Goal: Information Seeking & Learning: Learn about a topic

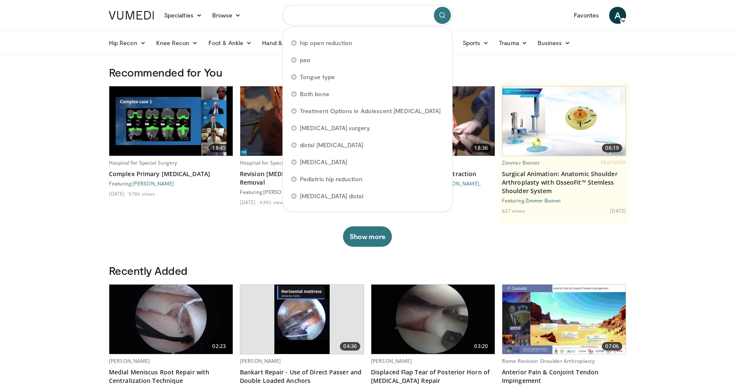
click at [355, 21] on input "Search topics, interventions" at bounding box center [367, 15] width 170 height 20
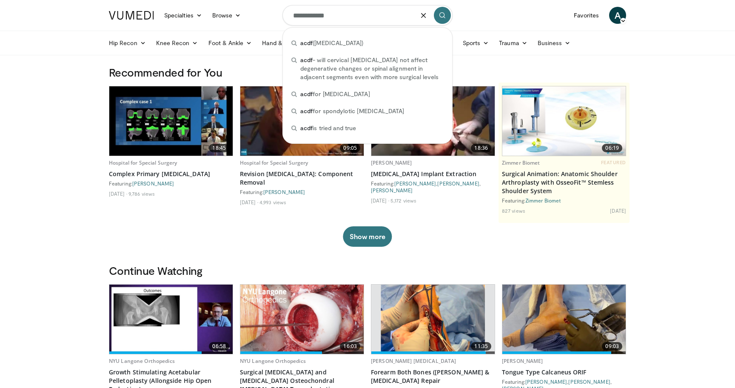
type input "**********"
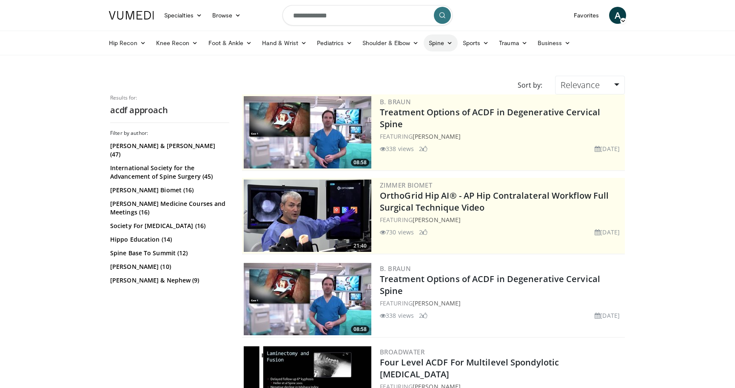
click at [436, 40] on link "Spine" at bounding box center [440, 42] width 34 height 17
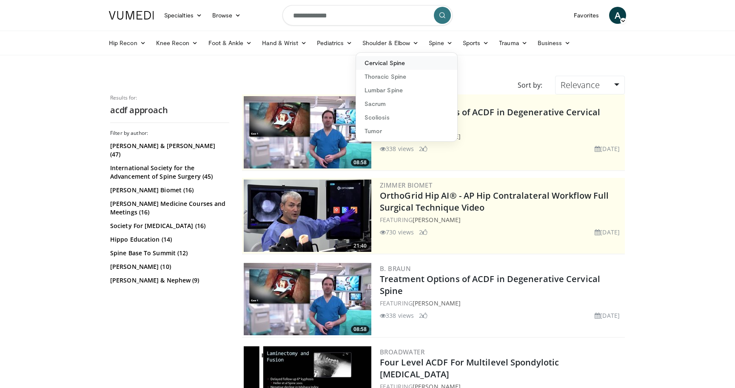
click at [420, 61] on link "Cervical Spine" at bounding box center [406, 63] width 101 height 14
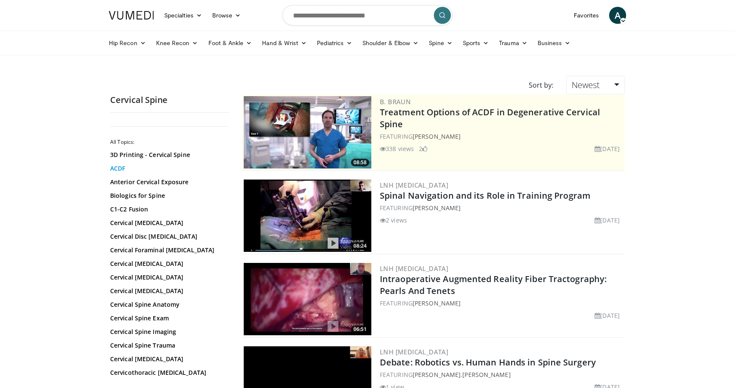
click at [121, 168] on link "ACDF" at bounding box center [167, 168] width 115 height 9
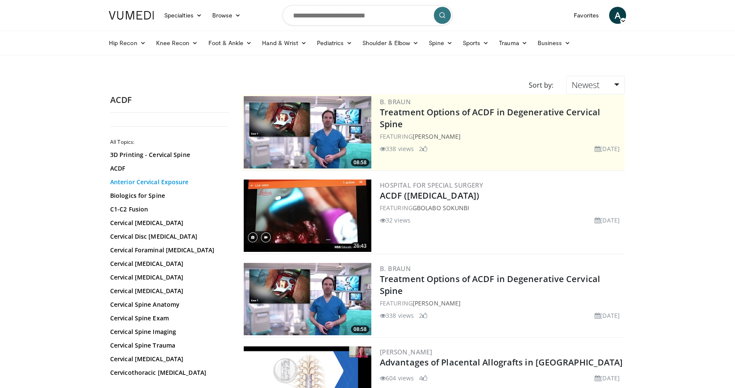
click at [136, 182] on link "Anterior Cervical Exposure" at bounding box center [167, 182] width 115 height 9
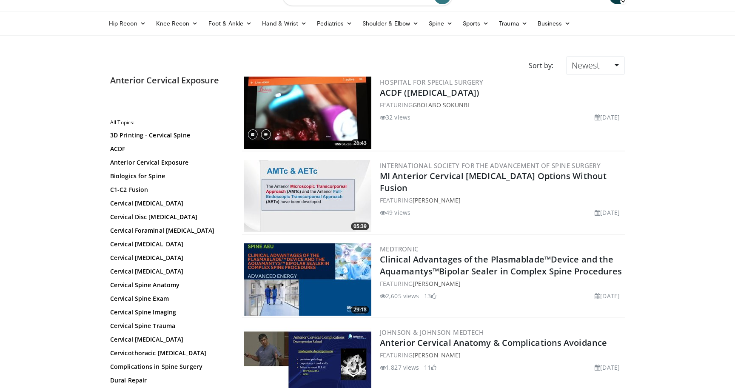
scroll to position [37, 0]
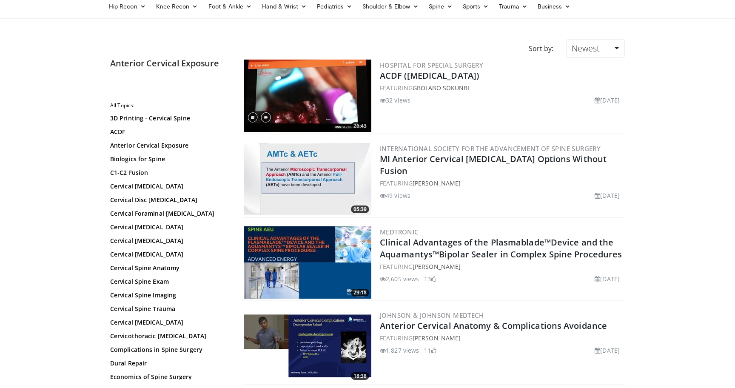
click at [301, 104] on img at bounding box center [308, 96] width 128 height 72
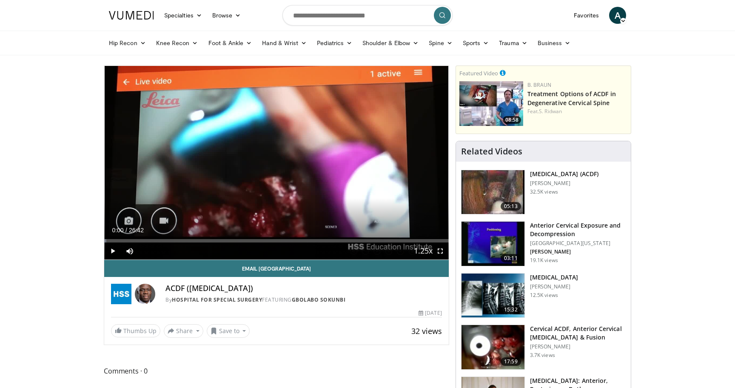
click at [109, 249] on span "Video Player" at bounding box center [112, 250] width 17 height 17
click at [145, 236] on div "Loaded : 3.12% 00:01 03:07" at bounding box center [276, 238] width 344 height 8
click at [199, 236] on div "Loaded : 11.75% 03:09 07:21" at bounding box center [276, 238] width 344 height 8
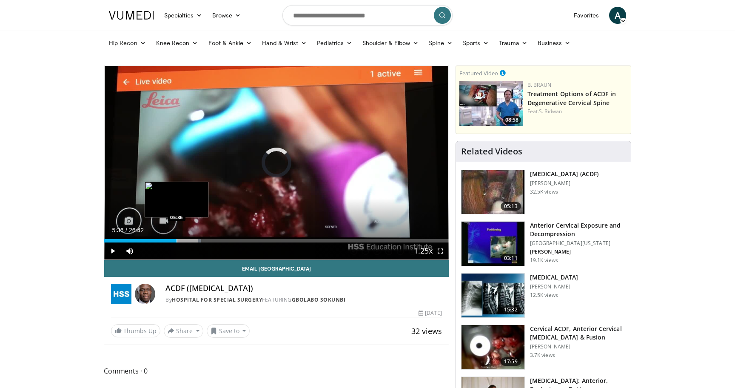
click at [176, 239] on div "Progress Bar" at bounding box center [176, 240] width 1 height 3
click at [151, 241] on div "Progress Bar" at bounding box center [151, 240] width 1 height 3
click at [137, 239] on div "Loaded : 16.86% 03:38 02:36" at bounding box center [276, 240] width 344 height 3
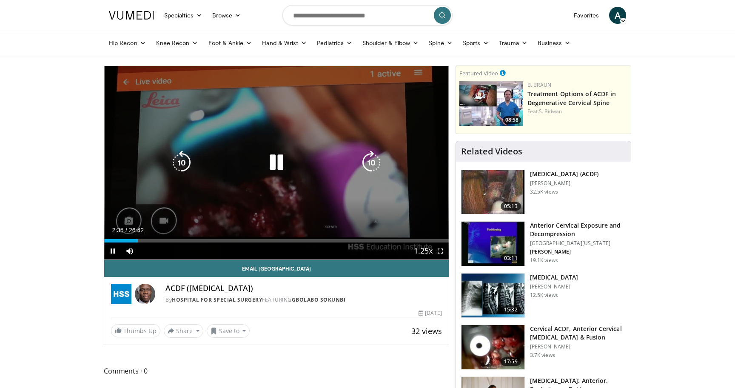
click at [227, 171] on div "10 seconds Tap to unmute" at bounding box center [276, 162] width 344 height 193
click at [398, 162] on div "10 seconds Tap to unmute" at bounding box center [276, 162] width 344 height 193
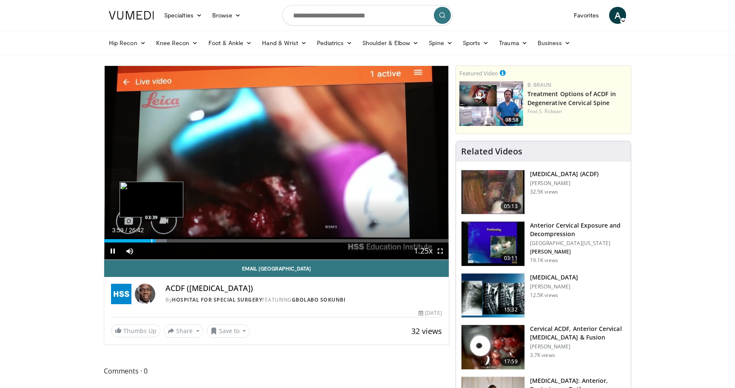
click at [151, 239] on div "Progress Bar" at bounding box center [151, 240] width 1 height 3
click at [140, 239] on div "02:48" at bounding box center [127, 240] width 47 height 3
click at [142, 239] on div "Progress Bar" at bounding box center [142, 240] width 1 height 3
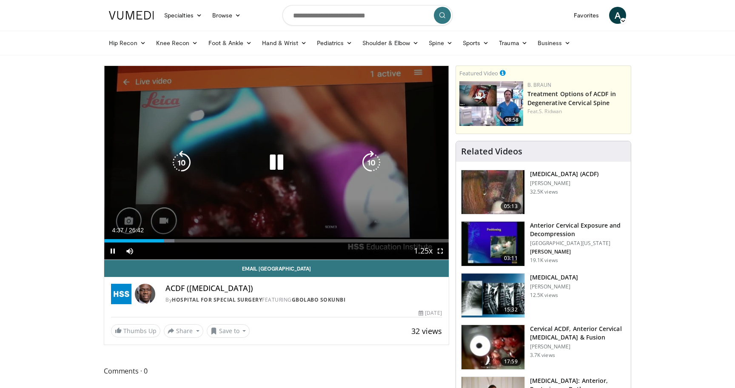
click at [276, 151] on icon "Video Player" at bounding box center [276, 163] width 24 height 24
click at [277, 166] on icon "Video Player" at bounding box center [276, 163] width 24 height 24
click at [309, 179] on div "10 seconds Tap to unmute" at bounding box center [276, 162] width 344 height 193
click at [274, 119] on div "10 seconds Tap to unmute" at bounding box center [276, 162] width 344 height 193
click at [275, 159] on icon "Video Player" at bounding box center [276, 163] width 24 height 24
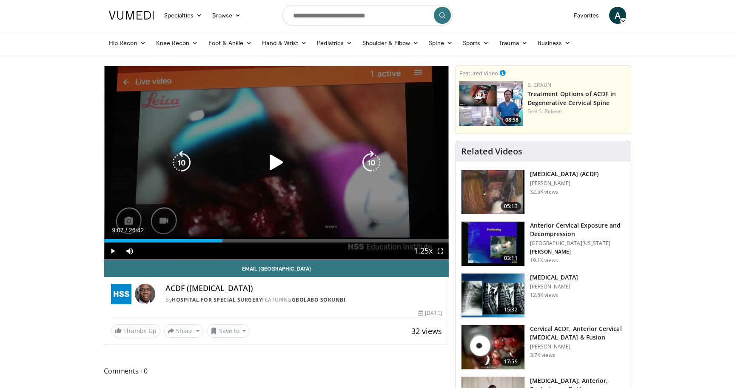
click at [365, 117] on div "10 seconds Tap to unmute" at bounding box center [276, 162] width 344 height 193
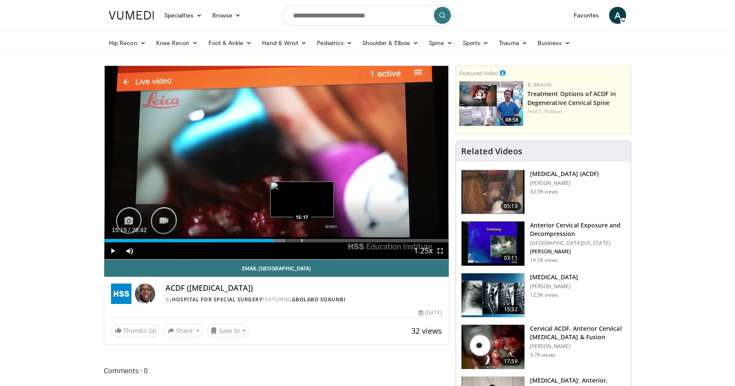
click at [302, 236] on div "Loaded : 52.48% 13:07 15:17" at bounding box center [276, 238] width 344 height 8
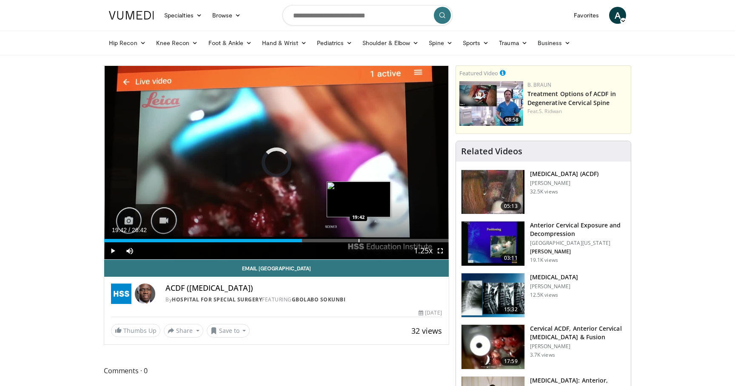
click at [358, 234] on div "Loaded : 57.48% 19:42 19:42" at bounding box center [276, 238] width 344 height 8
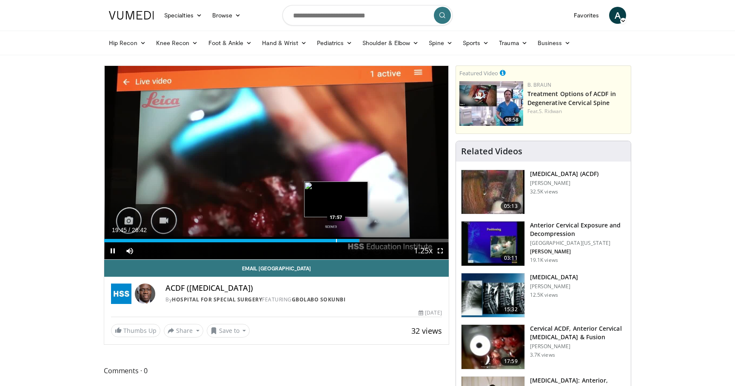
click at [336, 239] on div "Progress Bar" at bounding box center [336, 240] width 1 height 3
click at [355, 239] on div "Progress Bar" at bounding box center [355, 240] width 1 height 3
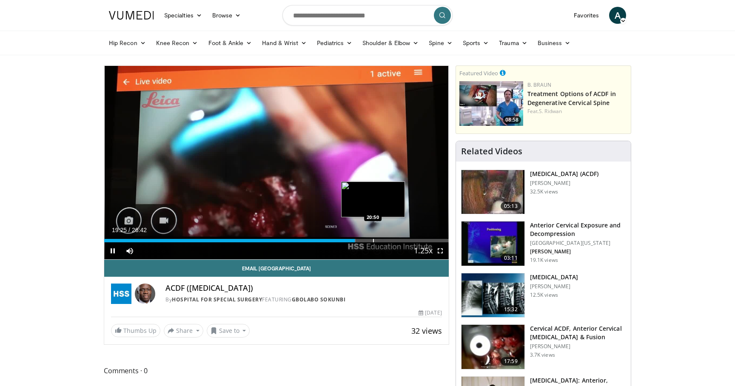
click at [373, 239] on div "Progress Bar" at bounding box center [373, 240] width 1 height 3
click at [398, 239] on div "Progress Bar" at bounding box center [398, 240] width 1 height 3
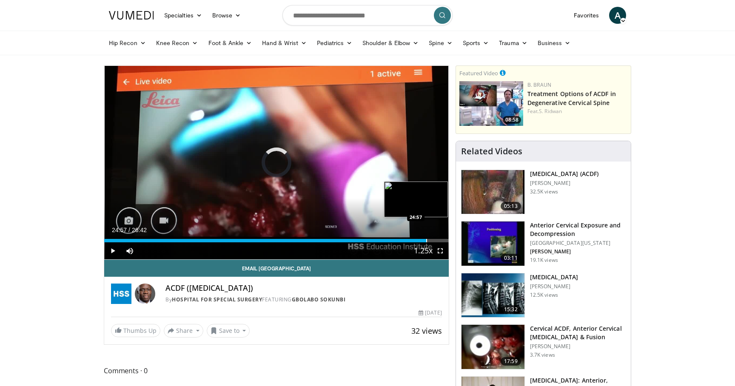
click at [426, 238] on div "Loaded : 88.71% 24:57 24:57" at bounding box center [276, 238] width 344 height 8
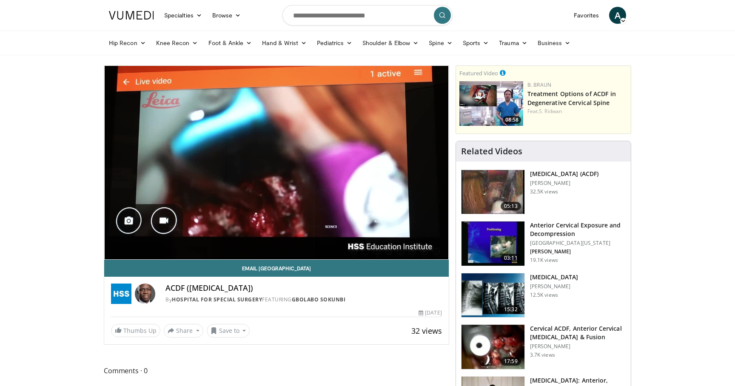
click at [497, 339] on img at bounding box center [492, 347] width 63 height 44
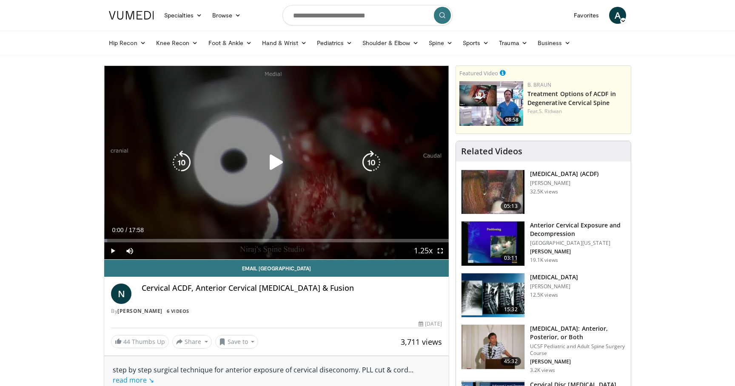
click at [272, 163] on icon "Video Player" at bounding box center [276, 163] width 24 height 24
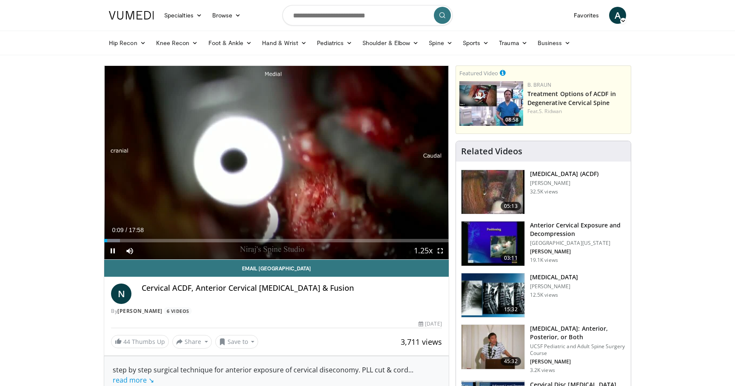
click at [438, 252] on span "Video Player" at bounding box center [440, 250] width 17 height 17
